Goal: Transaction & Acquisition: Purchase product/service

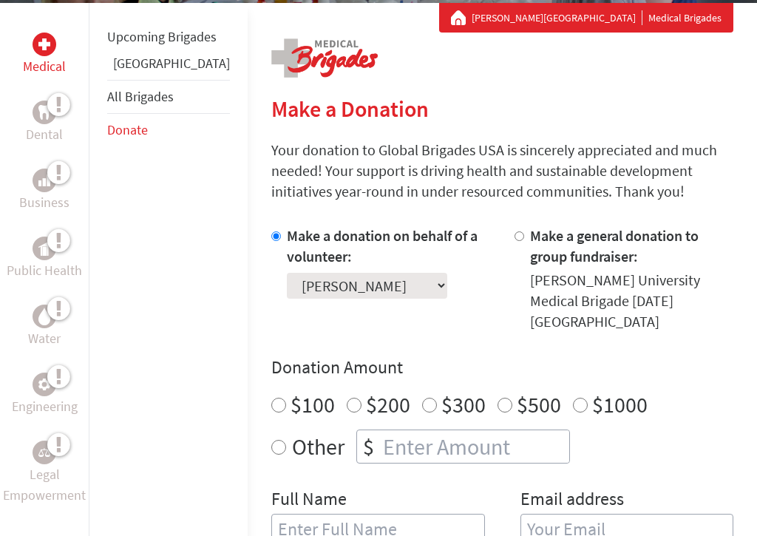
scroll to position [299, 0]
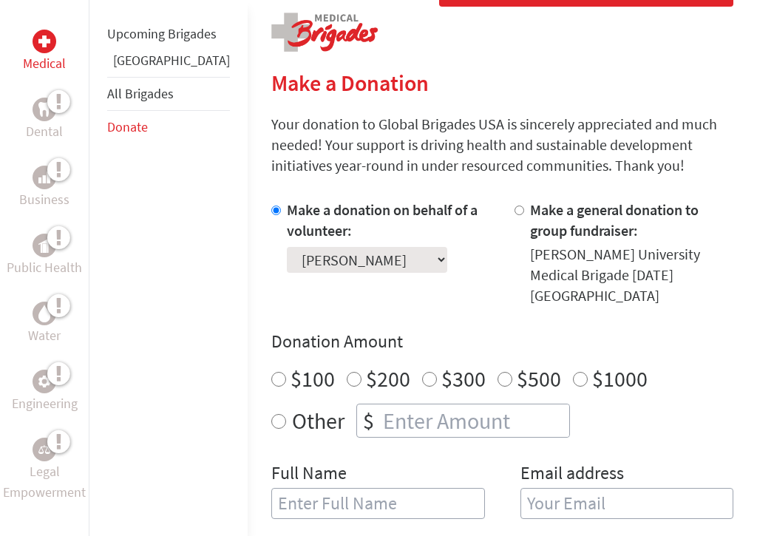
click at [271, 414] on input "Other" at bounding box center [278, 421] width 15 height 15
radio input "true"
click at [380, 406] on input "number" at bounding box center [474, 420] width 189 height 33
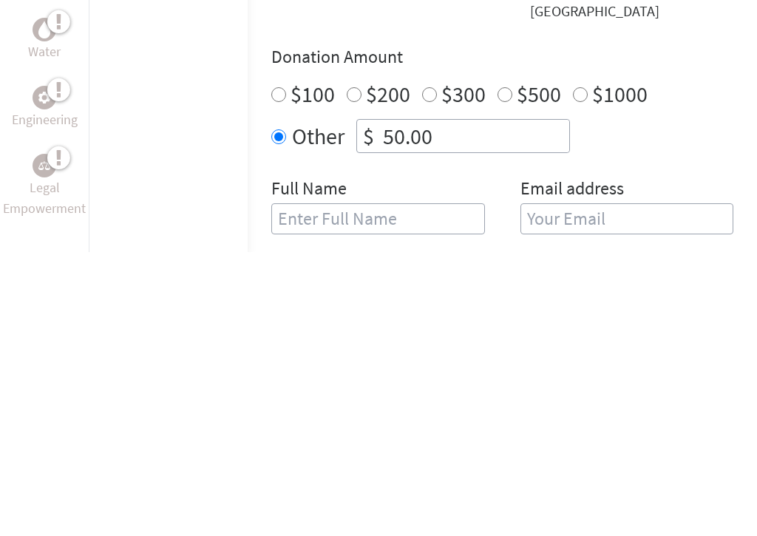
type input "50.00"
click at [368, 481] on input "text" at bounding box center [378, 503] width 214 height 31
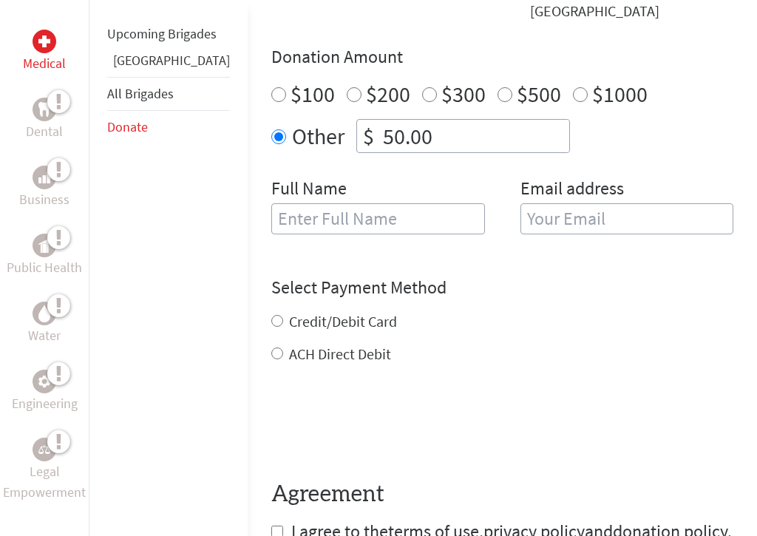
type input "[EMAIL_ADDRESS][DOMAIN_NAME]"
type input "[PERSON_NAME]"
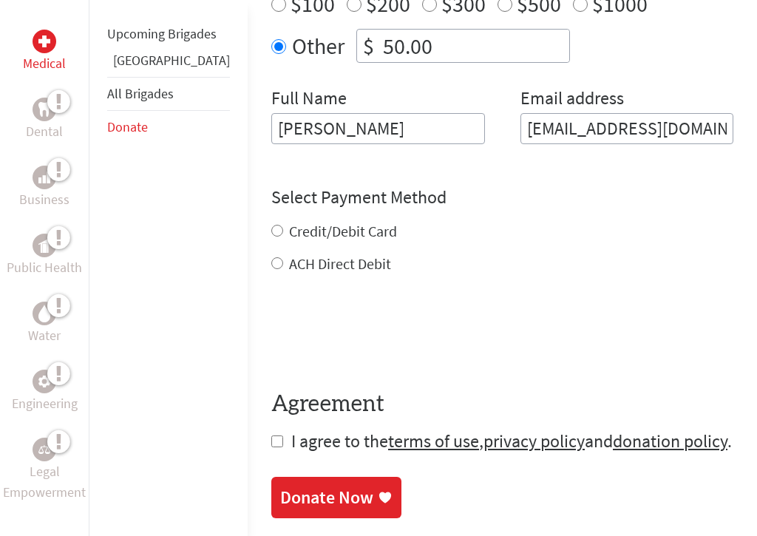
scroll to position [677, 0]
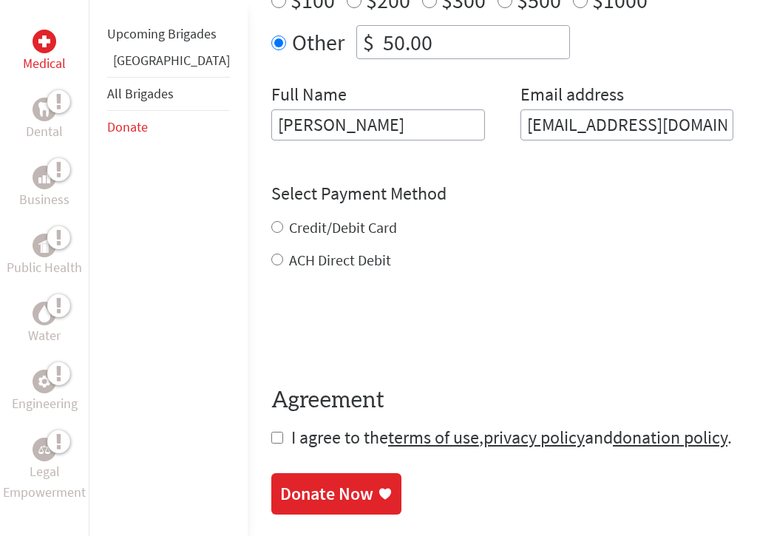
click at [271, 221] on input "Credit/Debit Card" at bounding box center [277, 227] width 12 height 12
radio input "true"
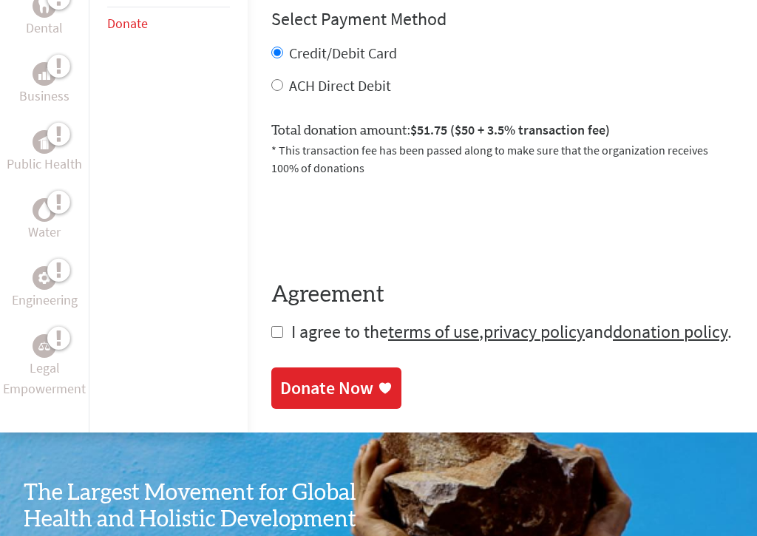
scroll to position [859, 0]
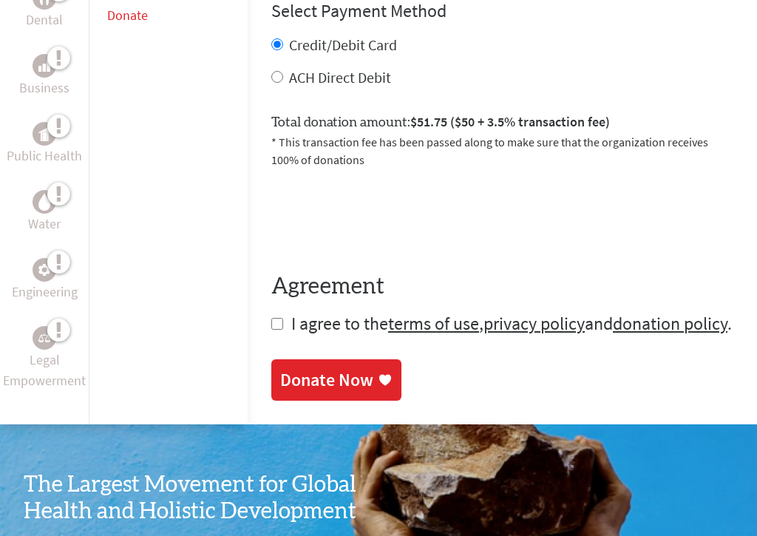
click at [271, 318] on input "checkbox" at bounding box center [277, 324] width 12 height 12
checkbox input "true"
click at [280, 368] on div "Donate Now" at bounding box center [326, 380] width 93 height 24
